Goal: Task Accomplishment & Management: Use online tool/utility

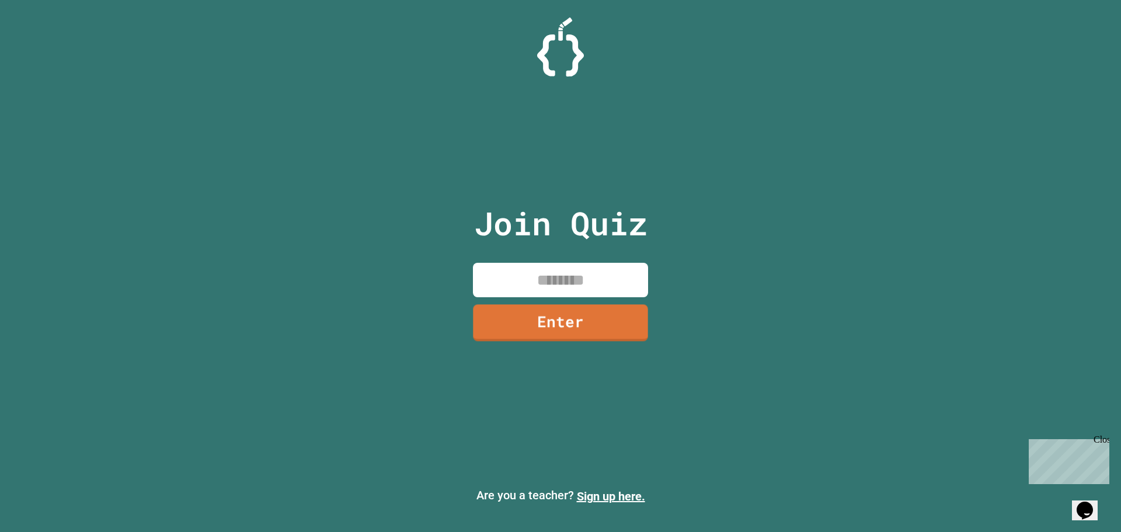
click at [563, 281] on input at bounding box center [560, 280] width 175 height 34
type input "********"
click at [575, 316] on link "Enter" at bounding box center [560, 321] width 179 height 39
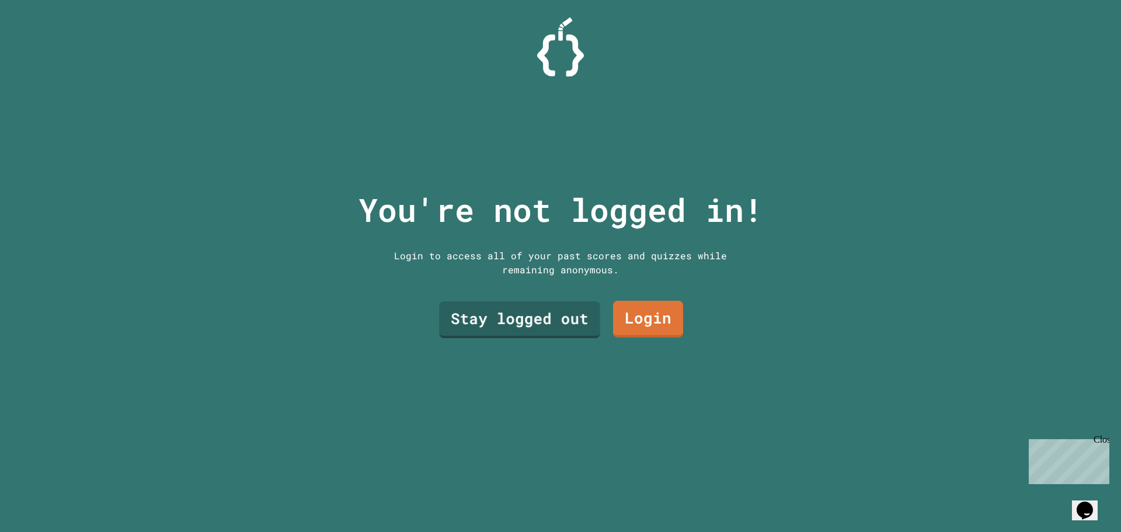
click at [617, 287] on div "You're not logged in! Login to access all of your past scores and quizzes while…" at bounding box center [561, 266] width 428 height 532
click at [573, 303] on link "Stay logged out" at bounding box center [519, 317] width 148 height 39
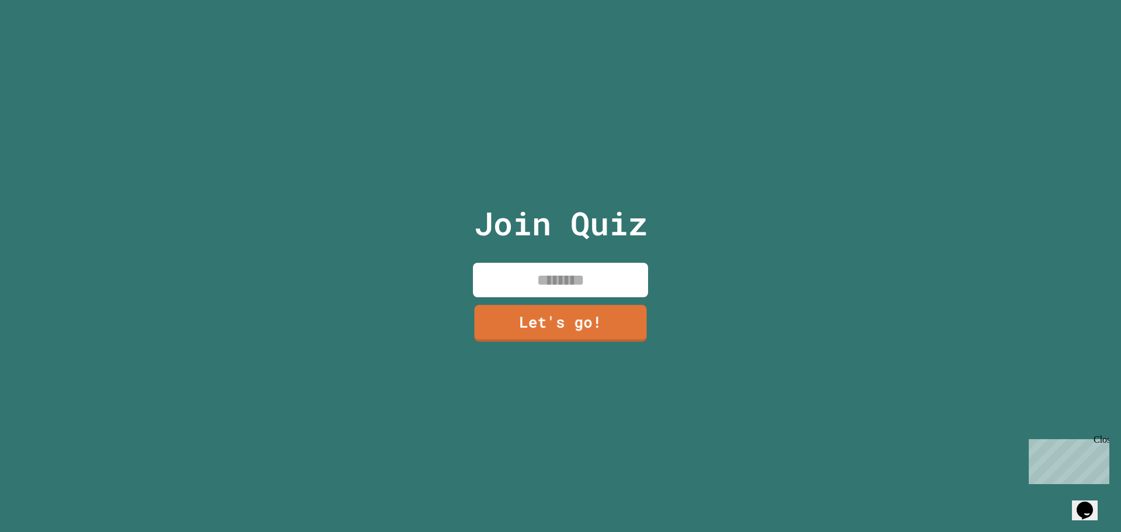
click at [571, 281] on input at bounding box center [560, 280] width 175 height 34
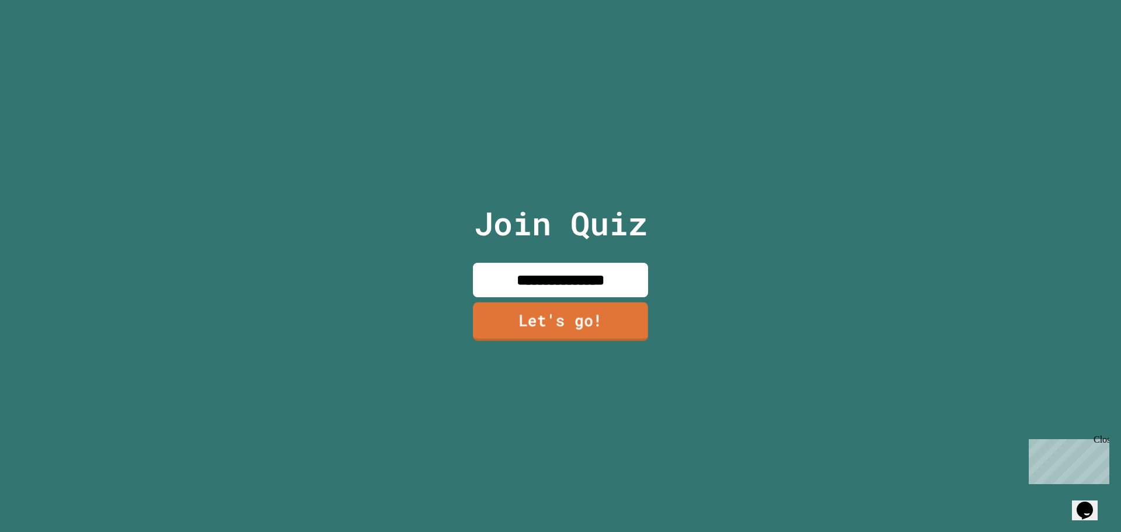
type input "**********"
click at [557, 319] on link "Let's go!" at bounding box center [560, 321] width 175 height 39
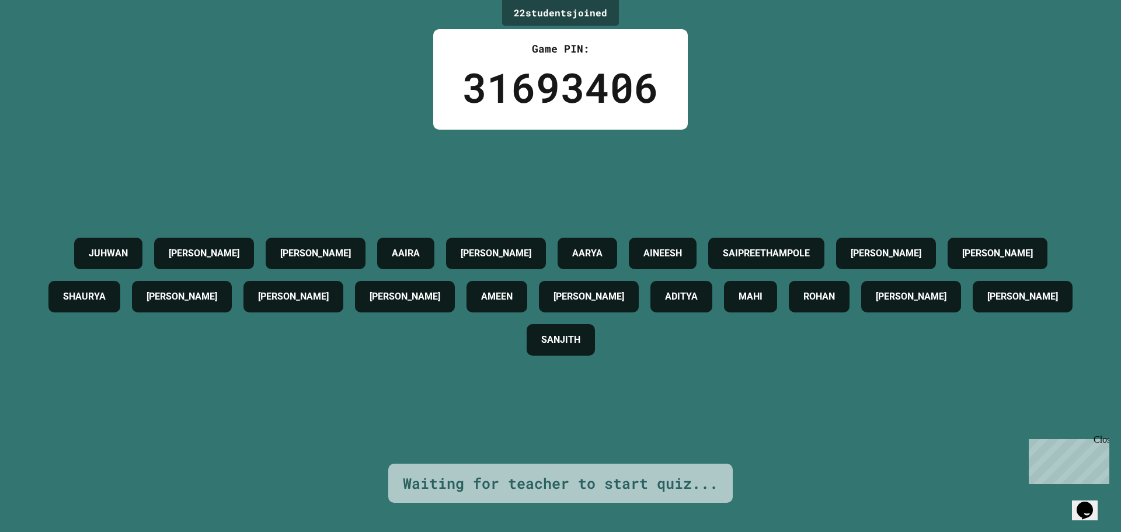
click at [580, 472] on div "Waiting for teacher to start quiz..." at bounding box center [560, 483] width 315 height 22
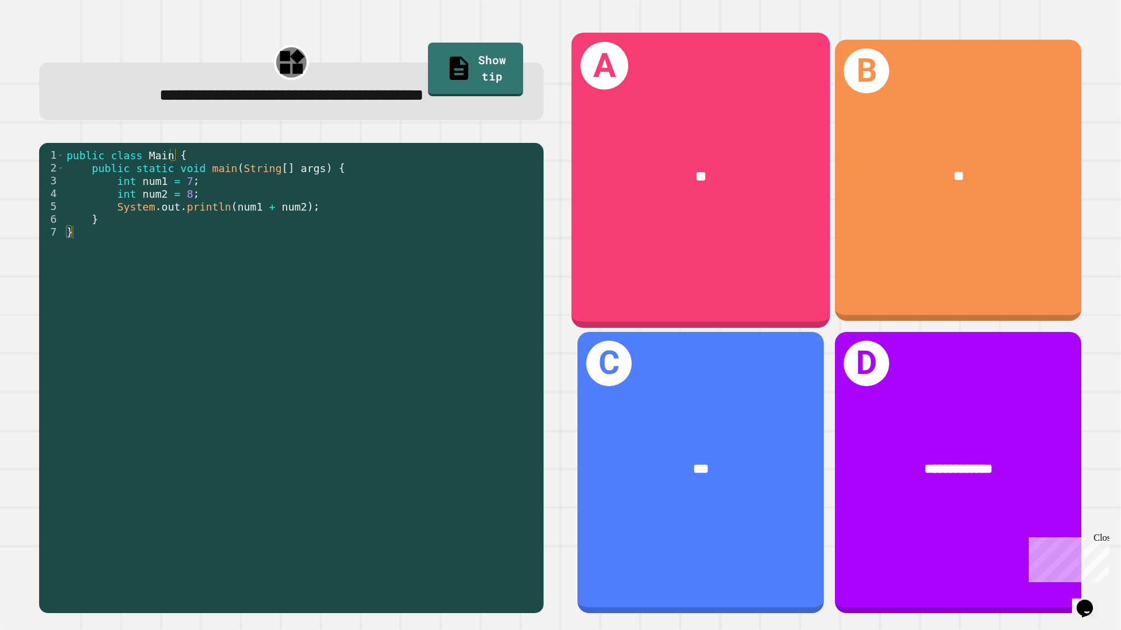
click at [765, 234] on div "A **" at bounding box center [700, 180] width 259 height 295
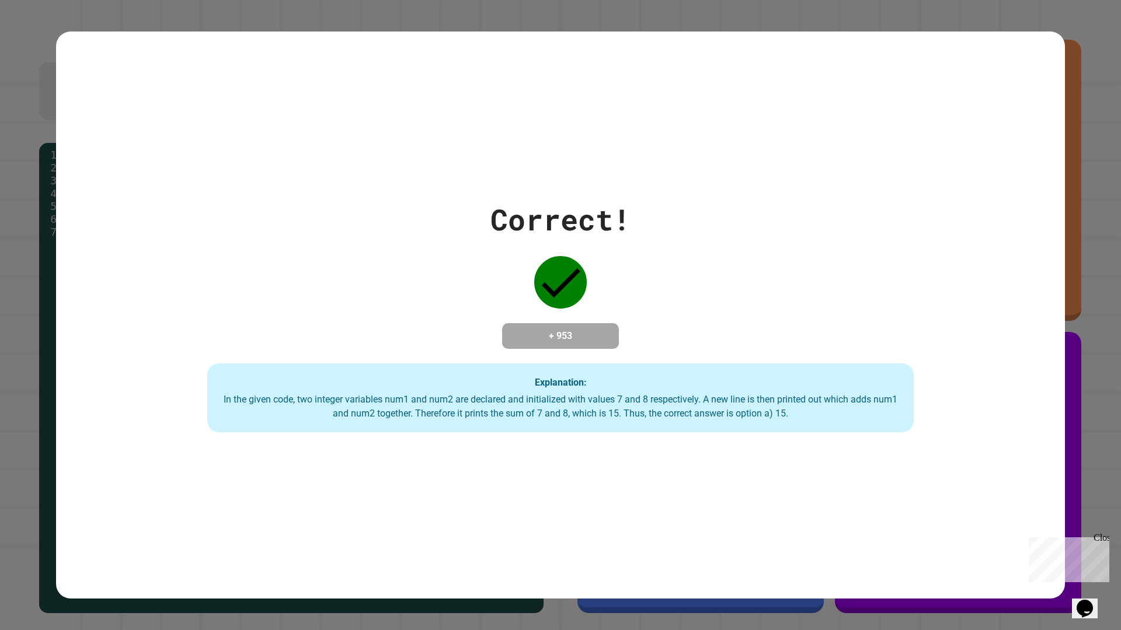
click at [812, 351] on div "Correct! + 953 Explanation: In the given code, two integer variables num1 and n…" at bounding box center [560, 315] width 1009 height 235
click at [514, 410] on div "In the given code, two integer variables num1 and num2 are declared and initial…" at bounding box center [560, 407] width 683 height 28
drag, startPoint x: 60, startPoint y: 183, endPoint x: 46, endPoint y: 178, distance: 14.4
click at [57, 183] on div "Correct! + 953 Explanation: In the given code, two integer variables num1 and n…" at bounding box center [560, 315] width 1009 height 567
click at [46, 178] on div "Correct! + 953 Explanation: In the given code, two integer variables num1 and n…" at bounding box center [560, 315] width 1121 height 630
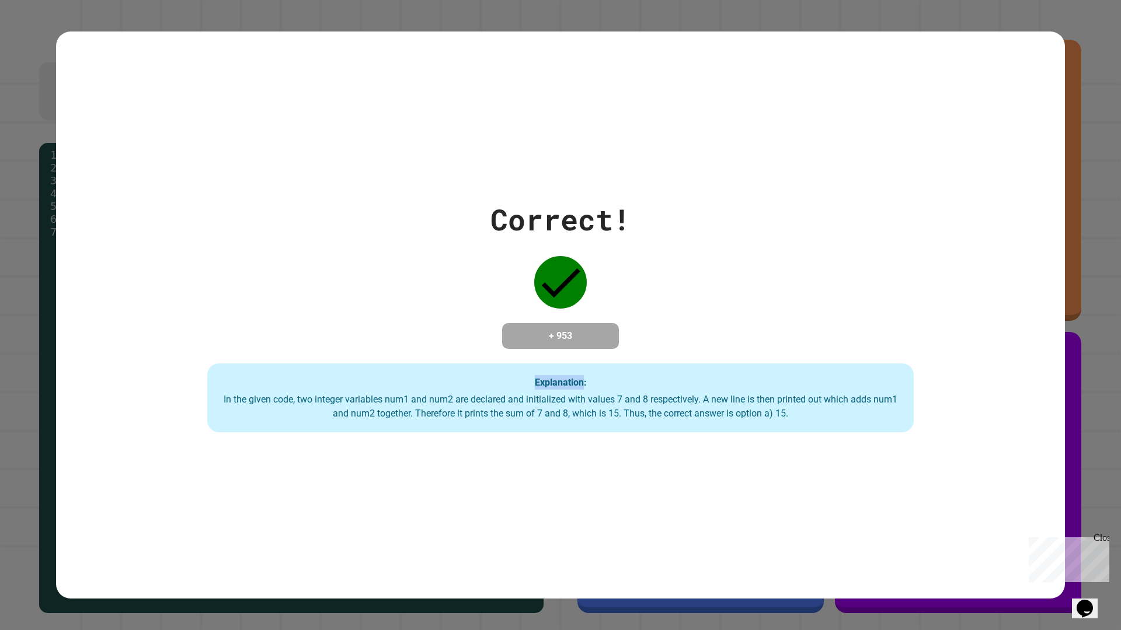
click at [46, 178] on div "Correct! + 953 Explanation: In the given code, two integer variables num1 and n…" at bounding box center [560, 315] width 1121 height 630
click at [354, 262] on div "Correct! + 953 Explanation: In the given code, two integer variables num1 and n…" at bounding box center [560, 315] width 1009 height 235
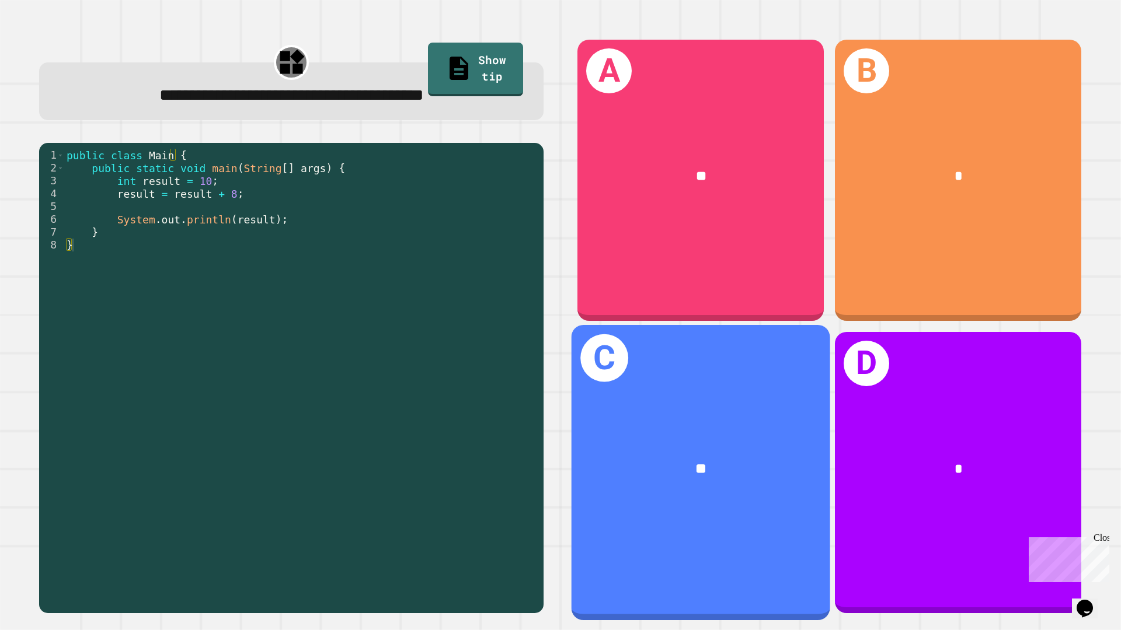
click at [757, 527] on div "C **" at bounding box center [700, 472] width 259 height 295
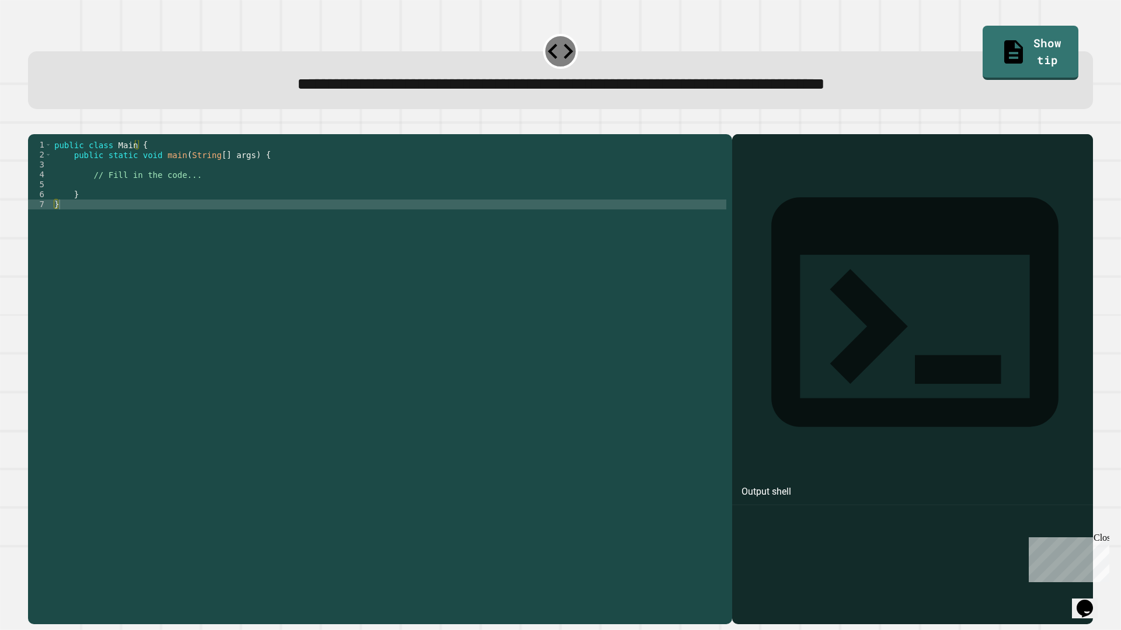
click at [506, 331] on div "public class Main { public static void main ( String [ ] args ) { // Fill in th…" at bounding box center [389, 368] width 674 height 456
click at [140, 183] on div "public class Main { public static void main ( String [ ] args ) { // Fill in th…" at bounding box center [389, 368] width 674 height 456
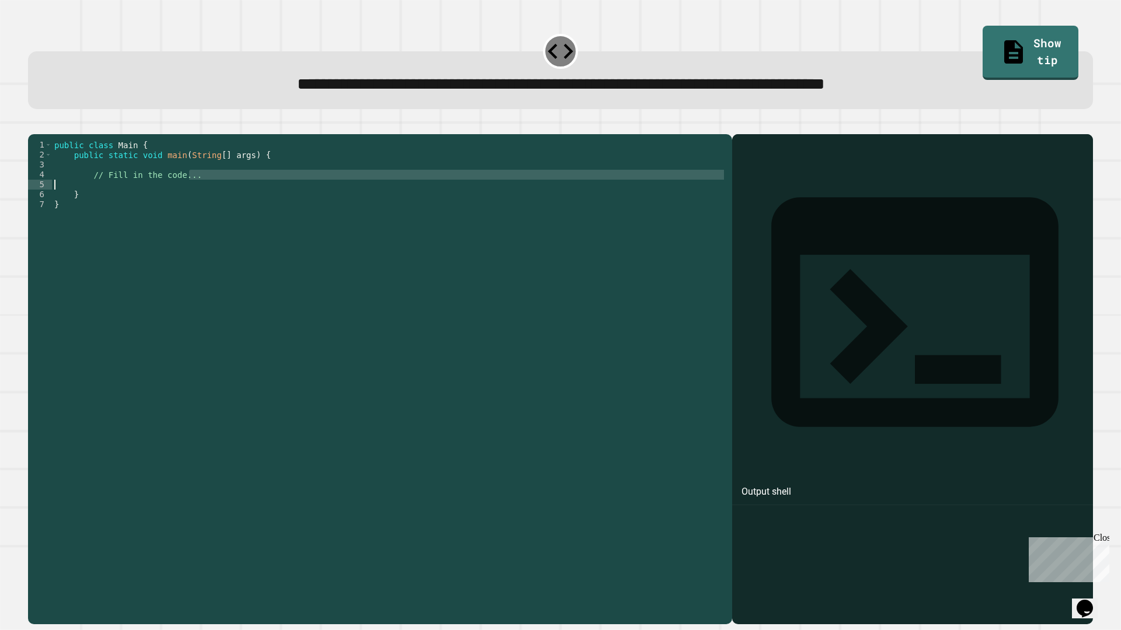
drag, startPoint x: 201, startPoint y: 193, endPoint x: 158, endPoint y: 205, distance: 45.5
click at [158, 205] on div "public class Main { public static void main ( String [ ] args ) { // Fill in th…" at bounding box center [389, 368] width 674 height 456
click at [156, 205] on div "public class Main { public static void main ( String [ ] args ) { // Fill in th…" at bounding box center [389, 358] width 674 height 437
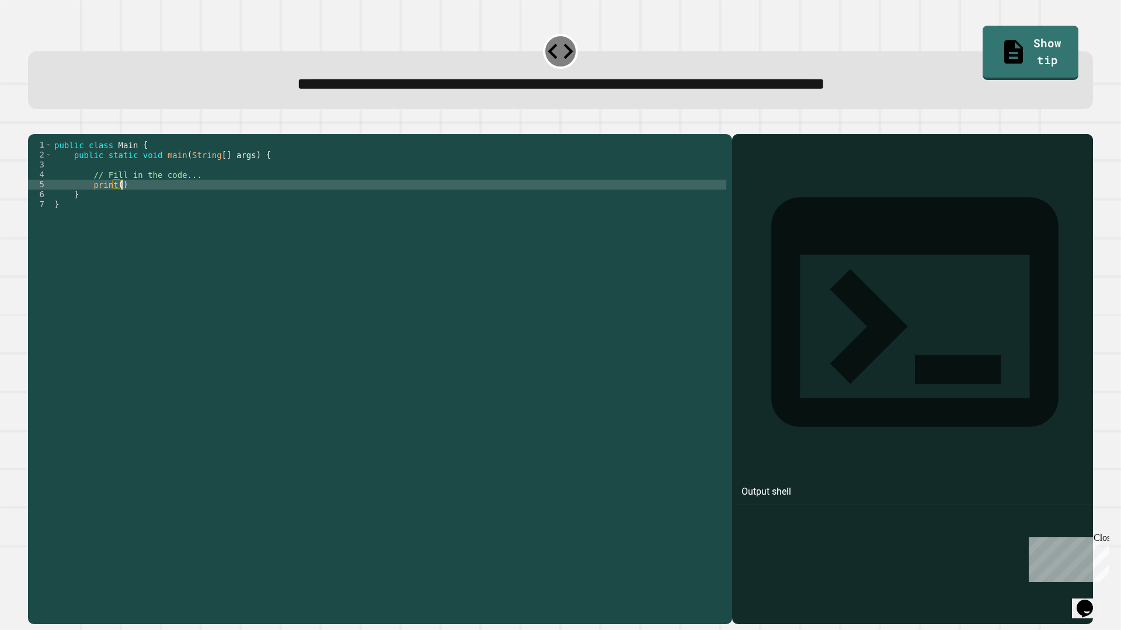
drag, startPoint x: 158, startPoint y: 198, endPoint x: 81, endPoint y: 200, distance: 76.5
click at [81, 200] on div "public class Main { public static void main ( String [ ] args ) { // Fill in th…" at bounding box center [389, 368] width 674 height 456
click at [89, 200] on div "public class Main { public static void main ( String [ ] args ) { // Fill in th…" at bounding box center [389, 368] width 674 height 456
click at [1002, 121] on div "**********" at bounding box center [560, 372] width 1076 height 515
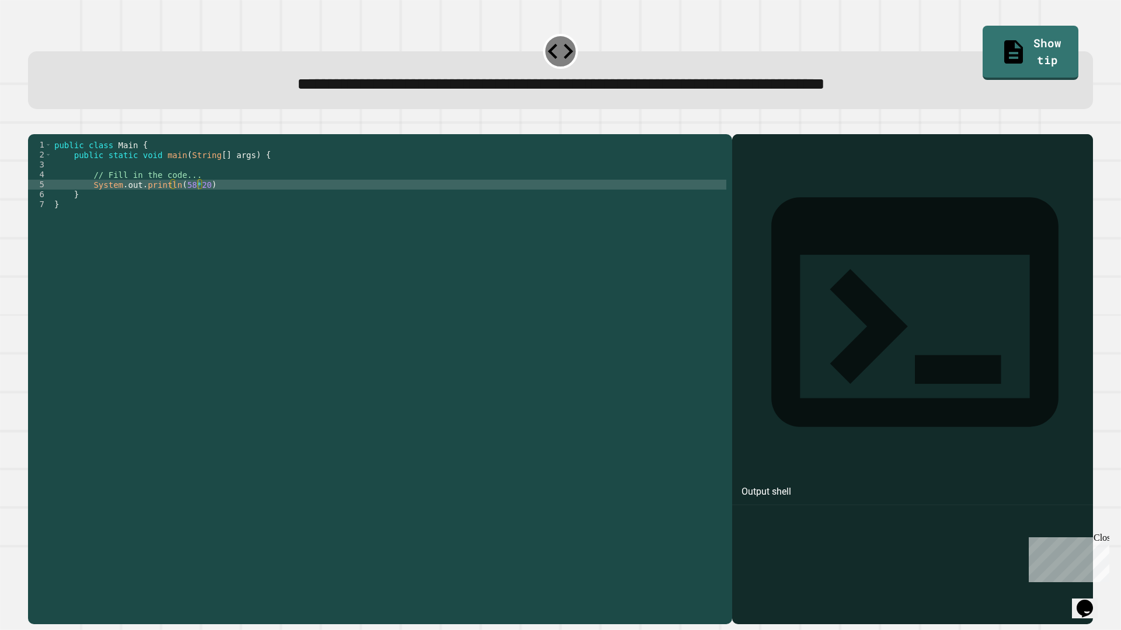
click at [45, 134] on icon "button" at bounding box center [42, 132] width 6 height 8
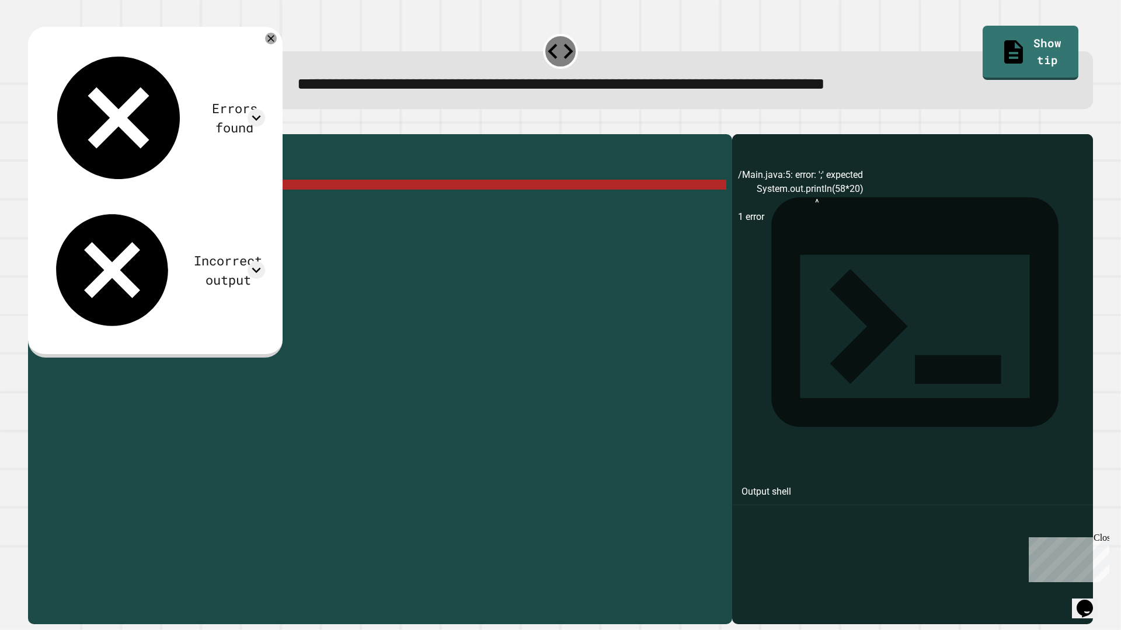
click at [170, 201] on div "public class Main { public static void main ( String [ ] args ) { // Fill in th…" at bounding box center [389, 368] width 674 height 456
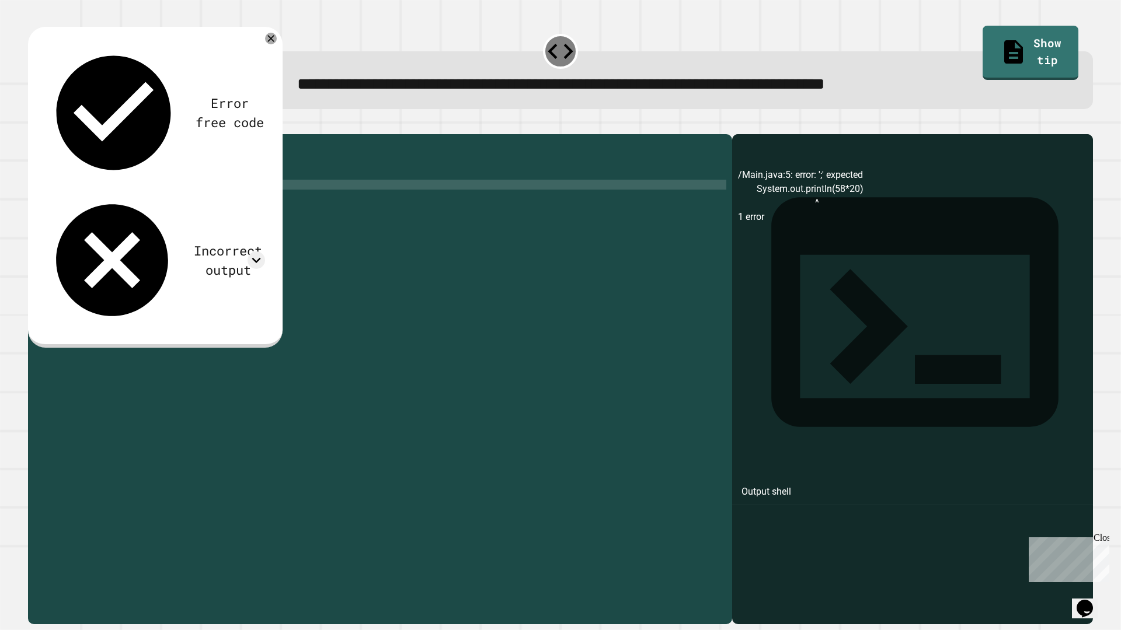
scroll to position [0, 9]
click at [34, 125] on icon "button" at bounding box center [34, 125] width 0 height 0
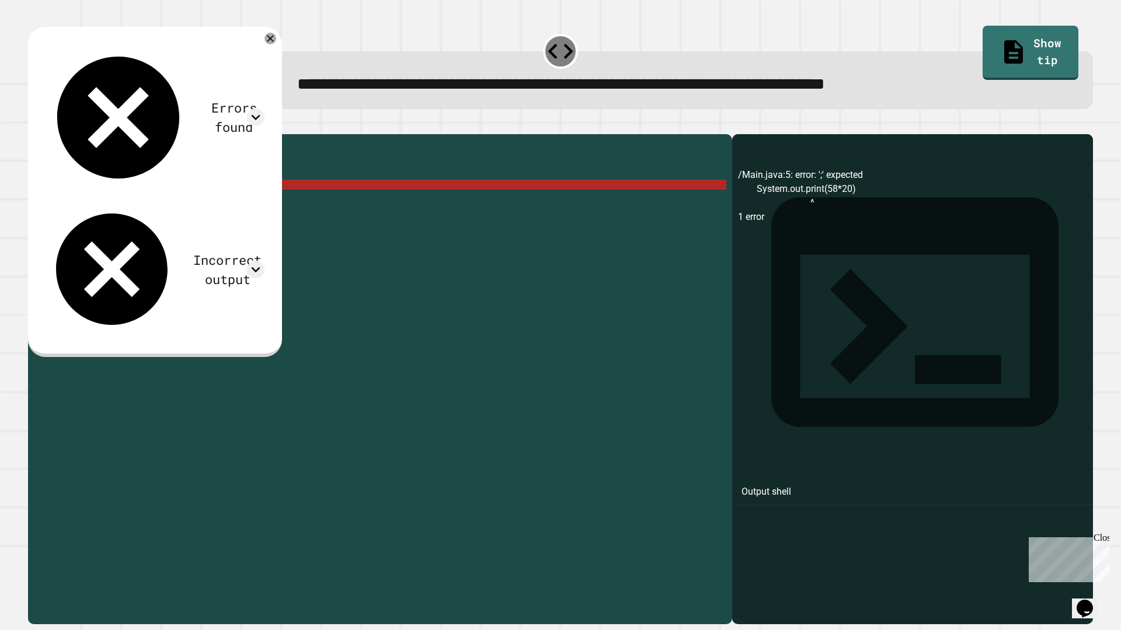
click at [136, 206] on div "public class Main { public static void main ( String [ ] args ) { // Fill in th…" at bounding box center [389, 368] width 674 height 456
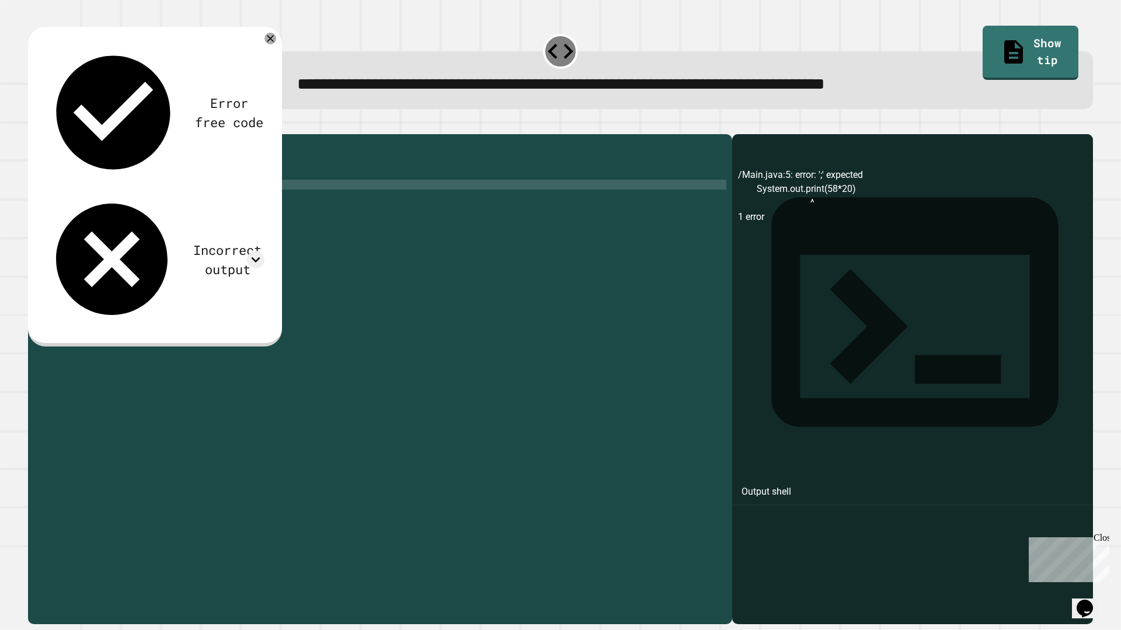
scroll to position [0, 6]
click at [218, 199] on div "public class Main { public static void main ( String [ ] args ) { // Fill in th…" at bounding box center [389, 368] width 674 height 456
click at [27, 134] on div "**********" at bounding box center [560, 372] width 1076 height 515
click at [34, 125] on icon "button" at bounding box center [34, 125] width 0 height 0
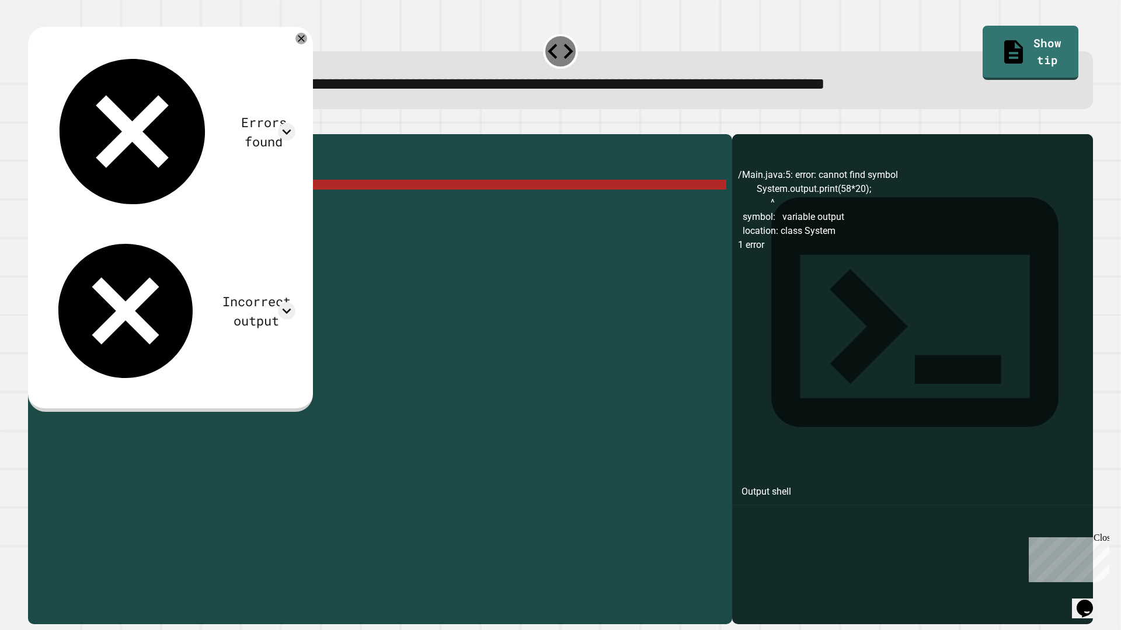
click at [147, 207] on div "public class Main { public static void main ( String [ ] args ) { // Fill in th…" at bounding box center [389, 368] width 674 height 456
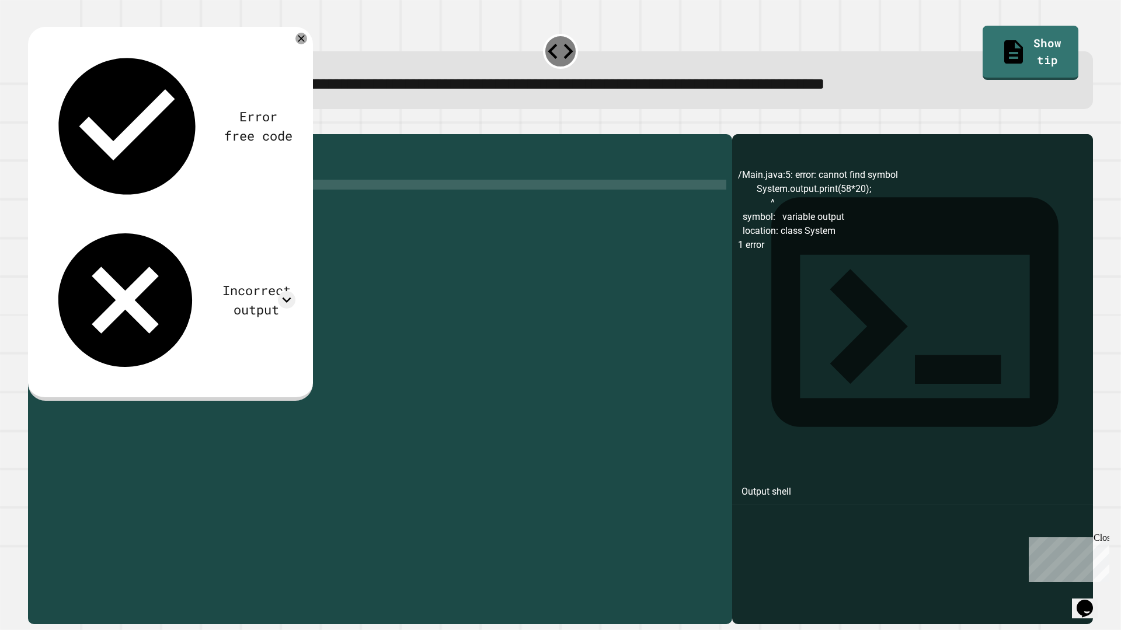
scroll to position [0, 10]
type textarea "**********"
click at [34, 125] on icon "button" at bounding box center [34, 125] width 0 height 0
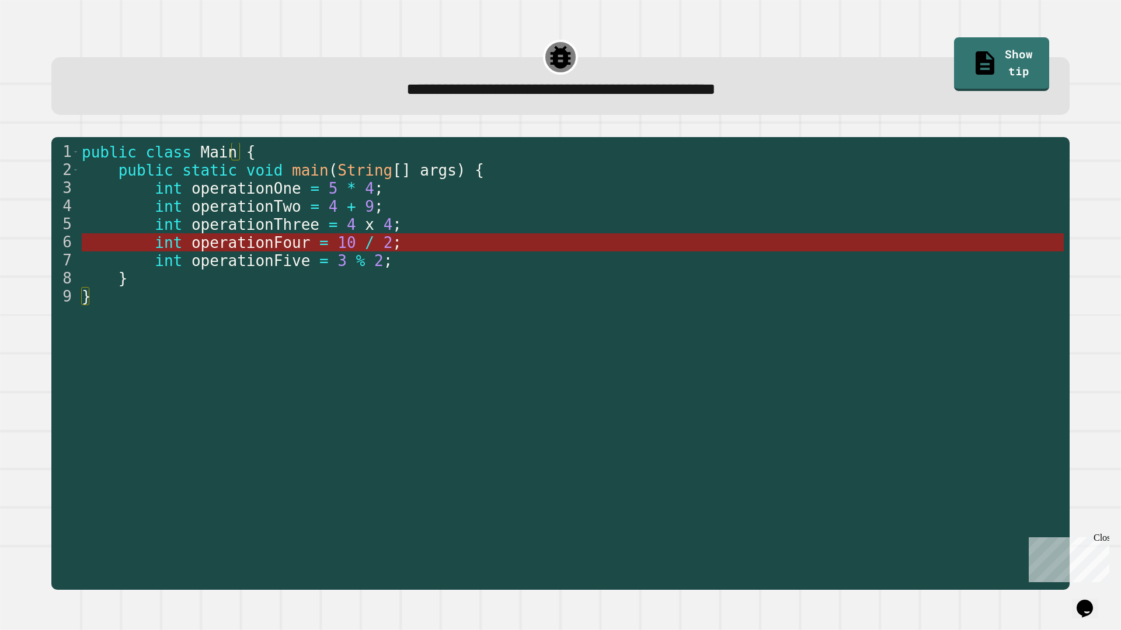
click at [264, 243] on span "operationFour" at bounding box center [250, 243] width 119 height 18
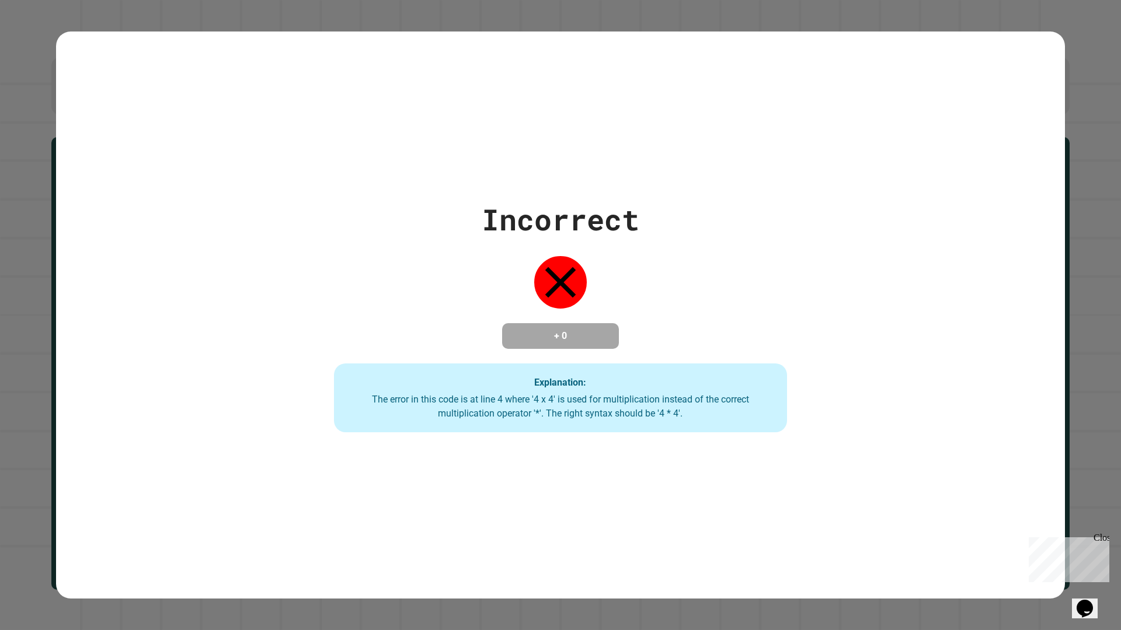
click at [45, 285] on div "Incorrect + 0 Explanation: The error in this code is at line 4 where '4 x 4' is…" at bounding box center [560, 315] width 1121 height 630
click at [1101, 531] on div "Close" at bounding box center [1100, 540] width 15 height 15
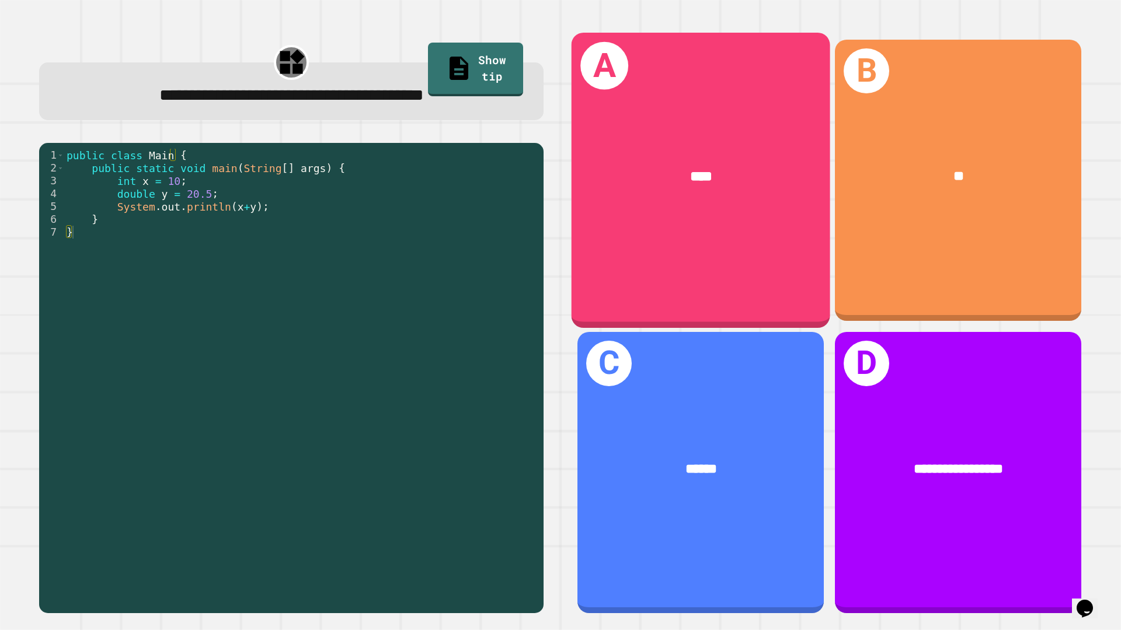
click at [636, 206] on div "****" at bounding box center [700, 177] width 259 height 78
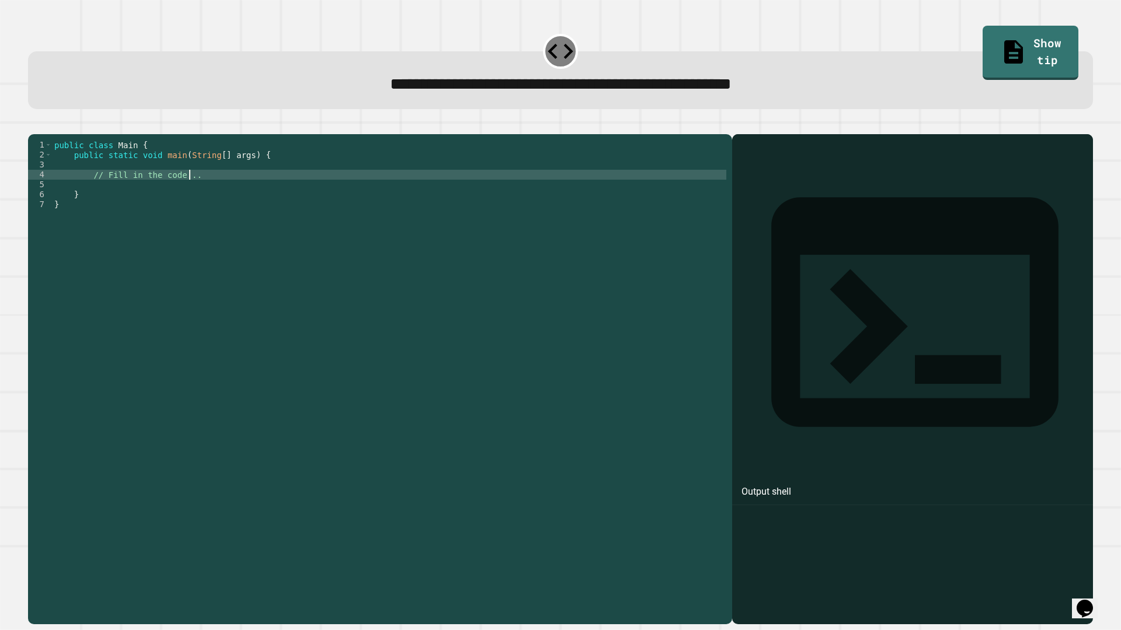
click at [277, 194] on div "public class Main { public static void main ( String [ ] args ) { // Fill in th…" at bounding box center [389, 368] width 674 height 456
type textarea "**********"
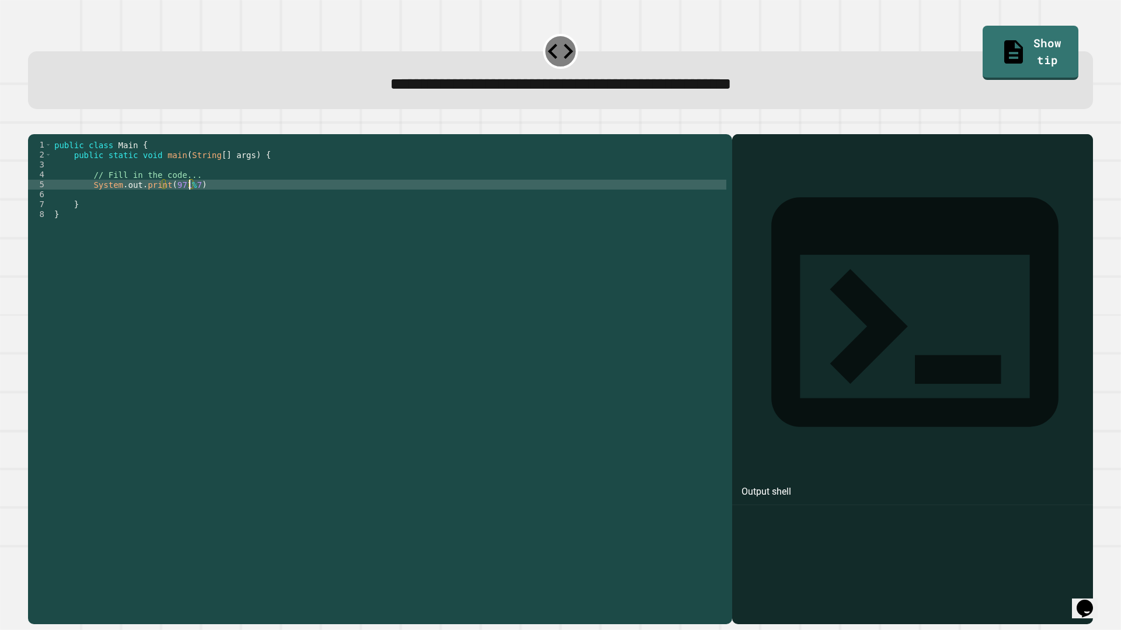
scroll to position [0, 9]
click at [276, 194] on div "public class Main { public static void main ( String [ ] args ) { // Fill in th…" at bounding box center [389, 368] width 674 height 456
click at [270, 204] on div "public class Main { public static void main ( String [ ] args ) { // Fill in th…" at bounding box center [389, 368] width 674 height 456
type textarea "**********"
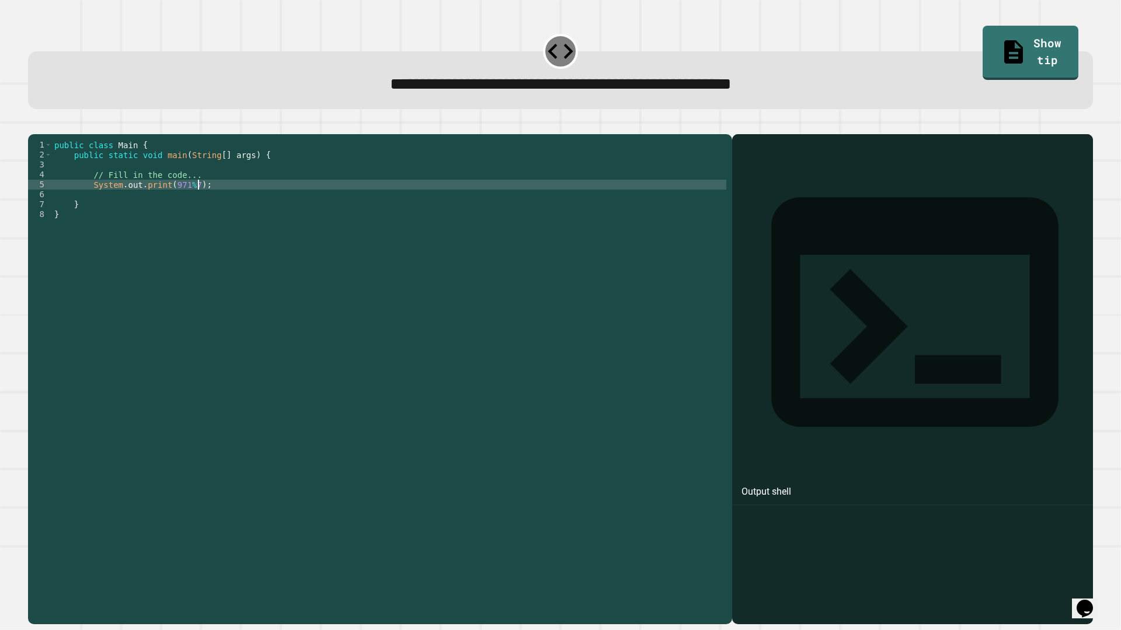
click at [34, 125] on icon "button" at bounding box center [34, 125] width 0 height 0
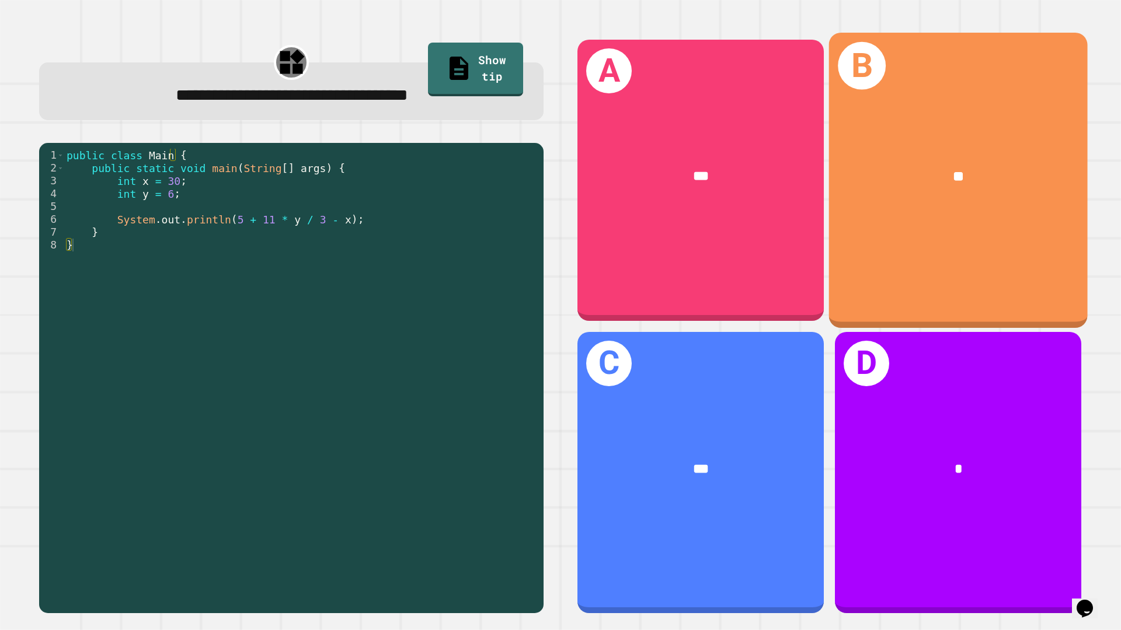
click at [1059, 219] on div "B **" at bounding box center [958, 180] width 259 height 295
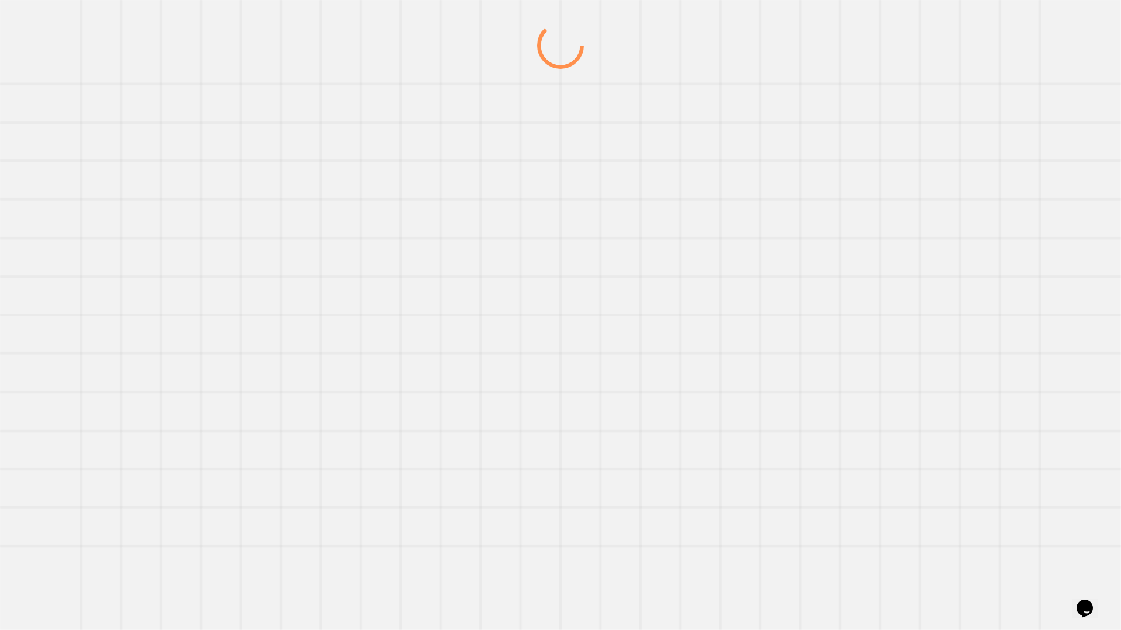
click at [925, 158] on div at bounding box center [560, 326] width 1076 height 608
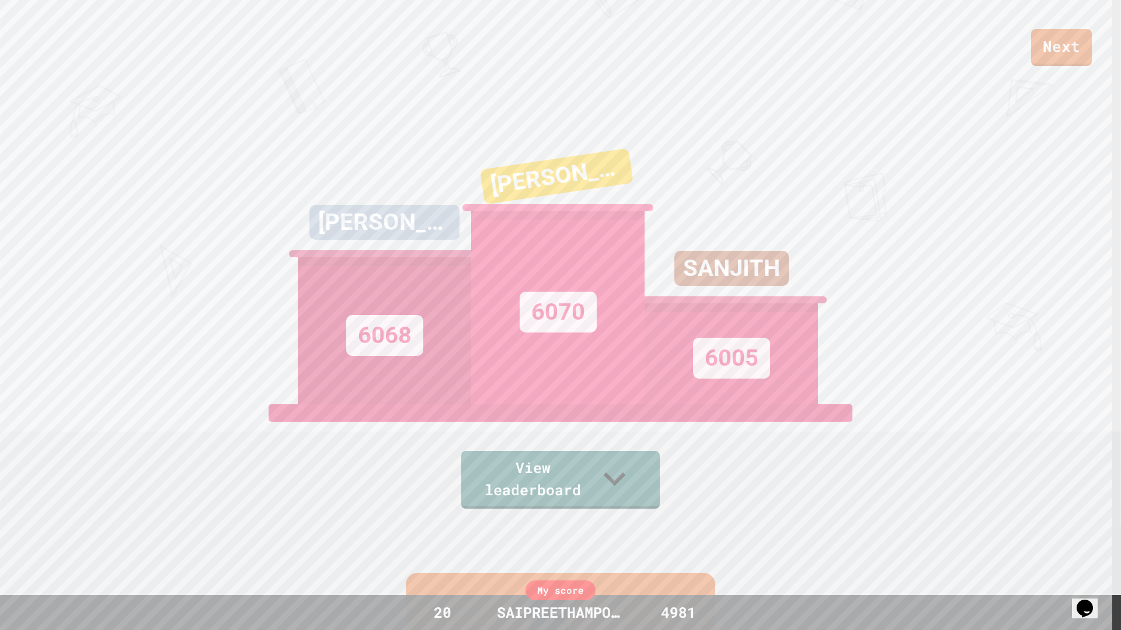
scroll to position [233, 0]
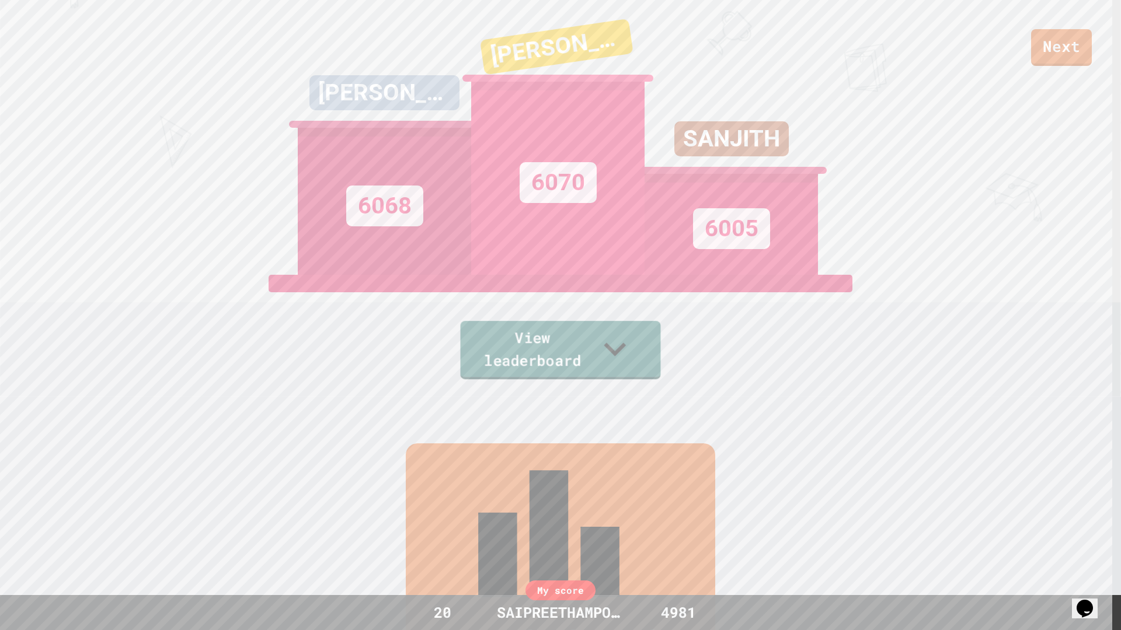
click at [618, 367] on link "View leaderboard" at bounding box center [561, 350] width 200 height 58
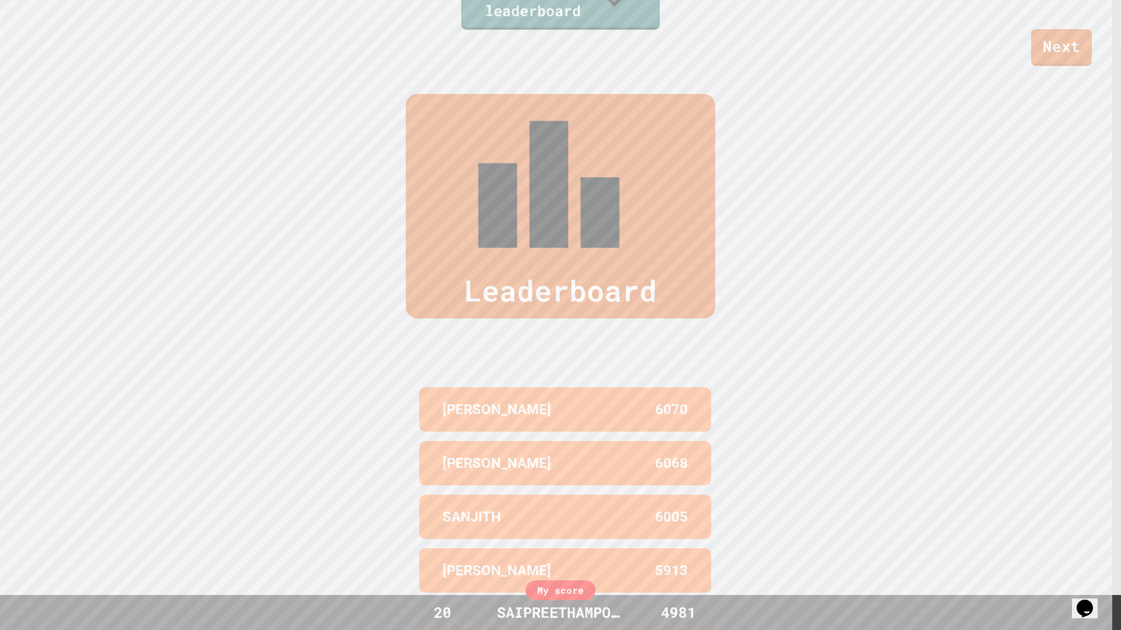
scroll to position [626, 0]
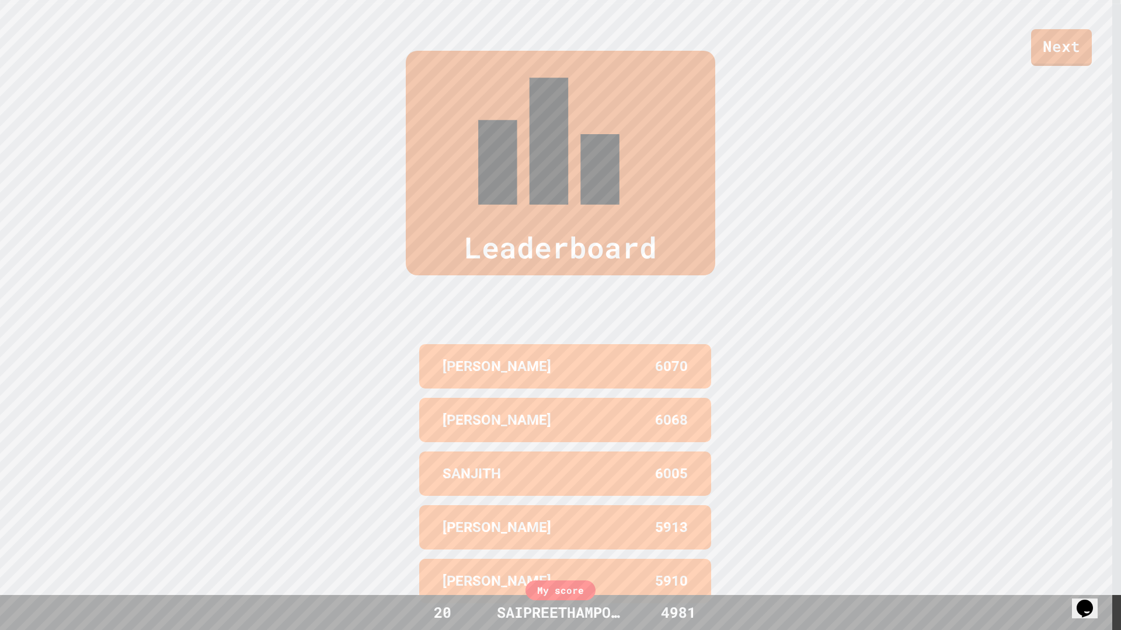
click at [556, 83] on div "Leaderboard" at bounding box center [560, 163] width 309 height 225
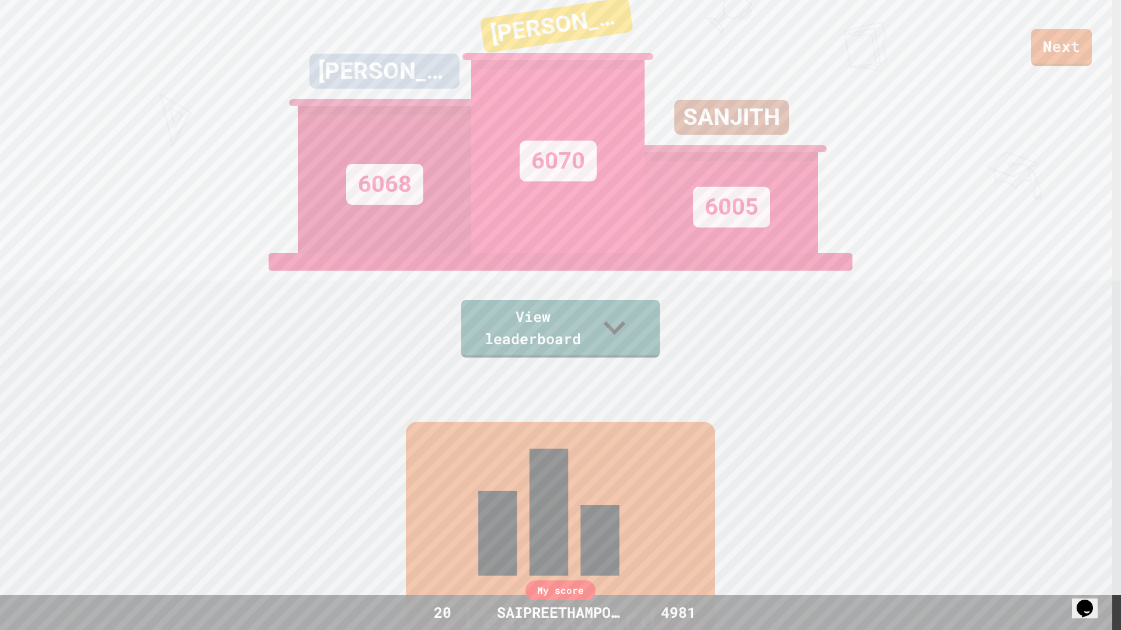
scroll to position [226, 0]
